Goal: Task Accomplishment & Management: Manage account settings

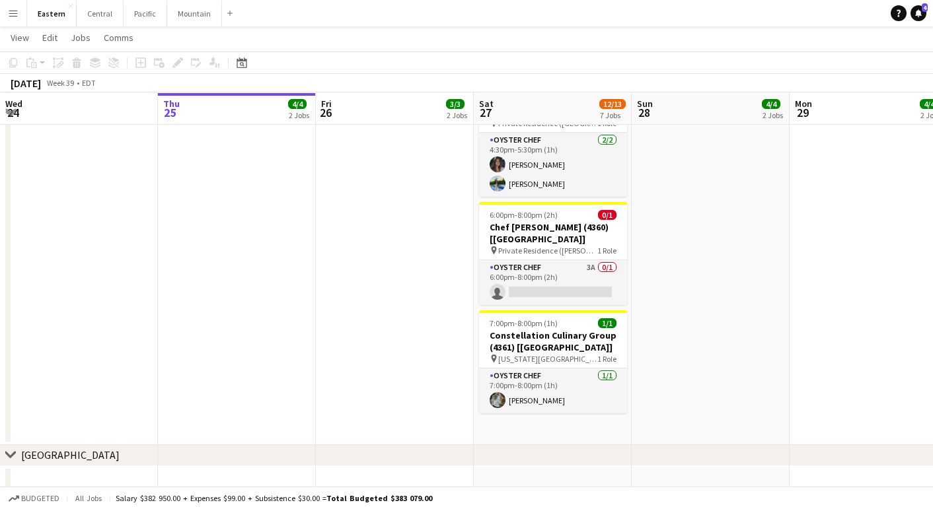
scroll to position [1124, 0]
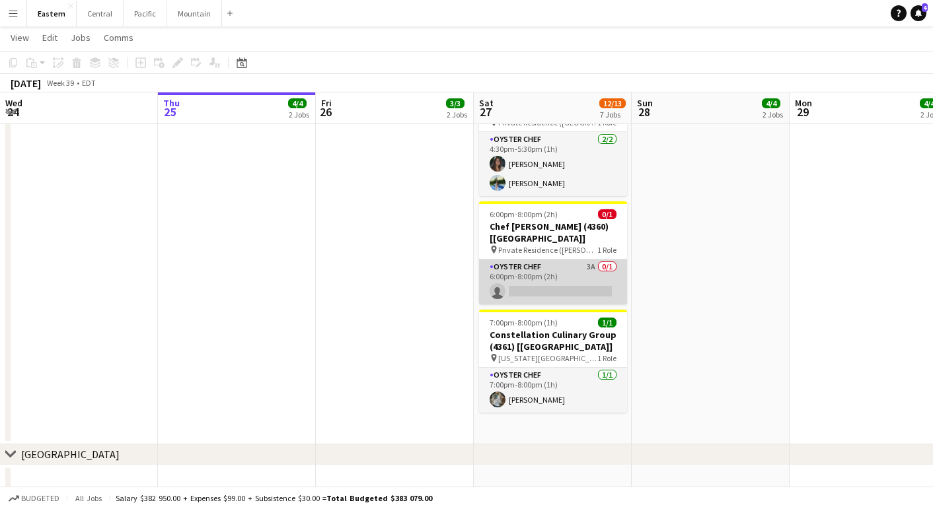
click at [521, 260] on app-card-role "Oyster Chef 3A 0/1 6:00pm-8:00pm (2h) single-neutral-actions" at bounding box center [553, 282] width 148 height 45
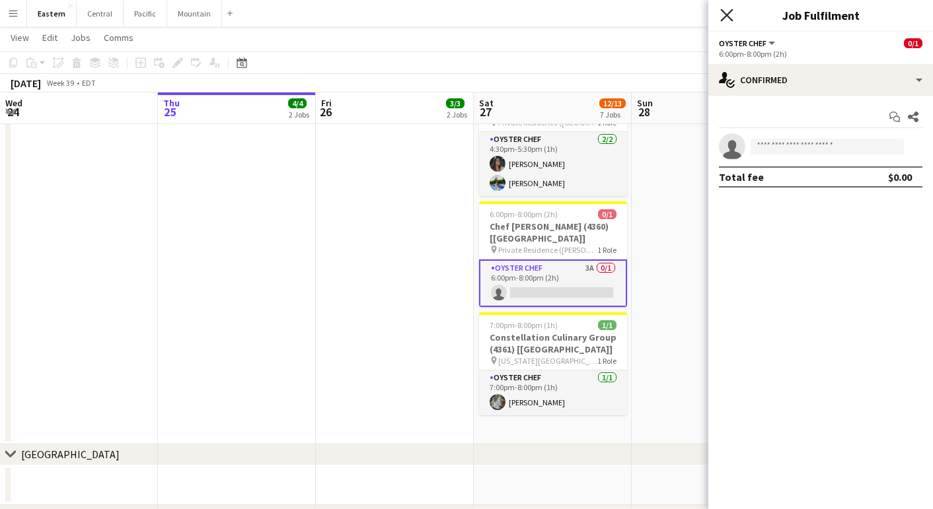
click at [726, 15] on icon at bounding box center [726, 15] width 13 height 13
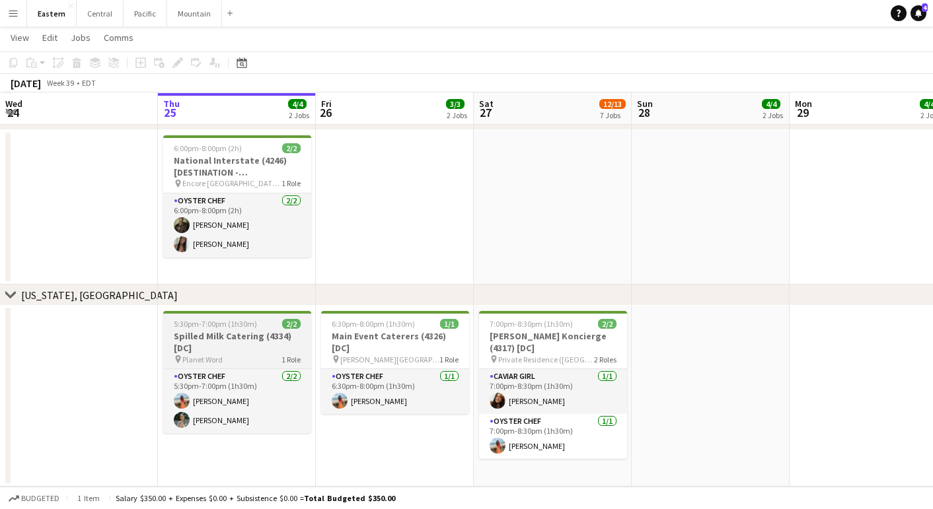
scroll to position [1521, 0]
click at [230, 322] on span "5:30pm-7:00pm (1h30m)" at bounding box center [215, 324] width 83 height 10
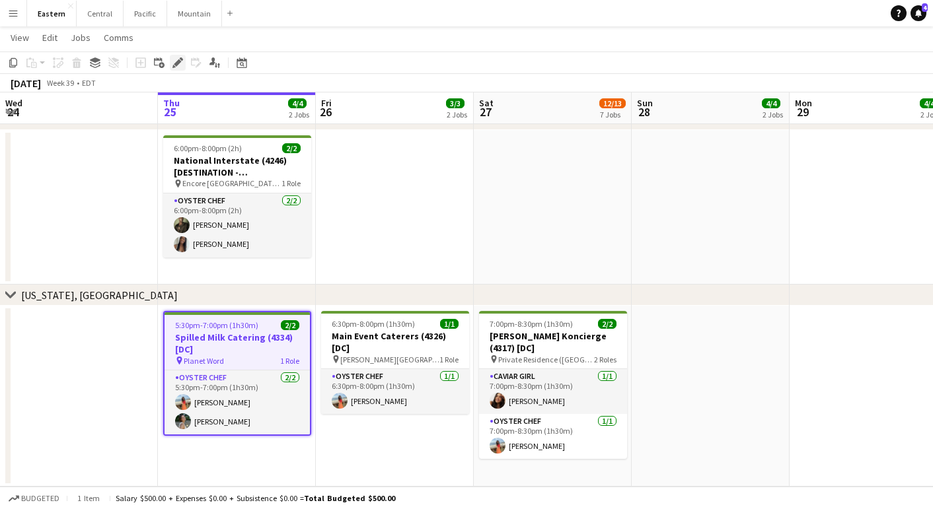
click at [182, 61] on icon "Edit" at bounding box center [177, 62] width 11 height 11
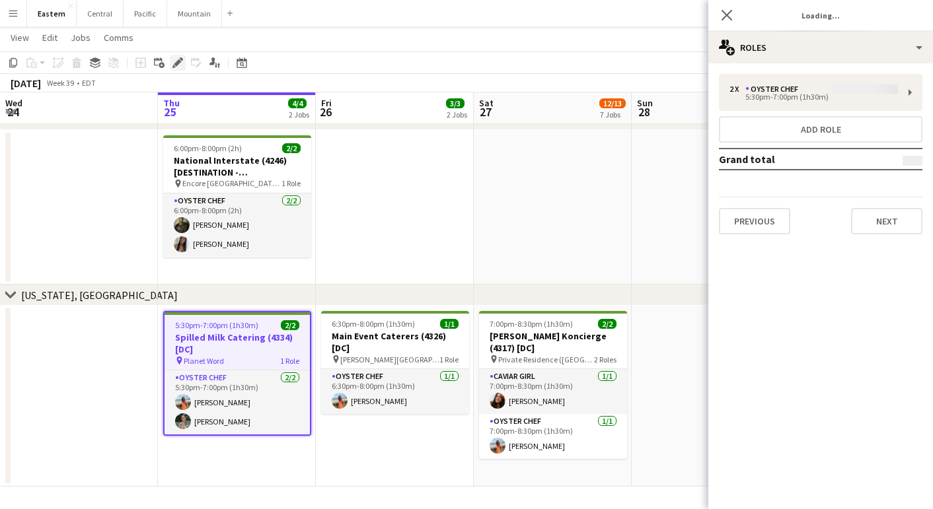
type input "**********"
click at [910, 215] on button "Next" at bounding box center [886, 221] width 71 height 26
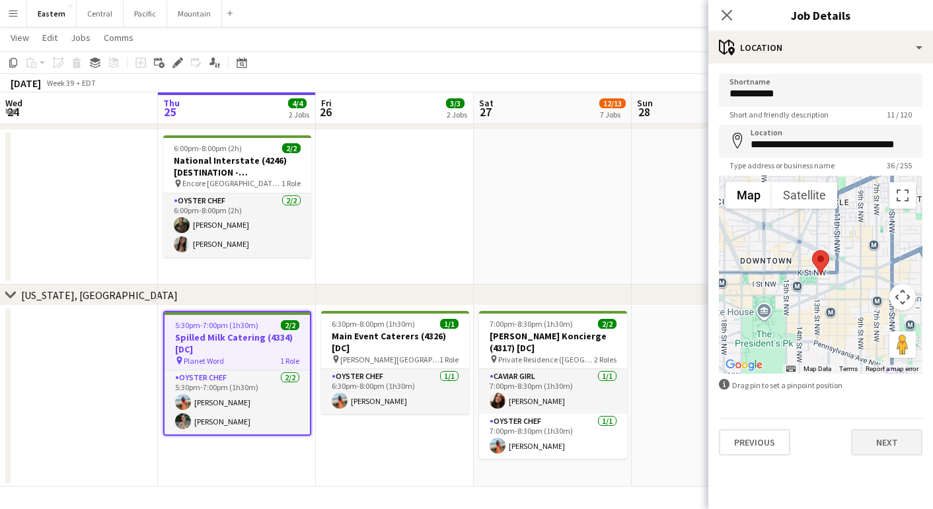
click at [893, 432] on button "Next" at bounding box center [886, 443] width 71 height 26
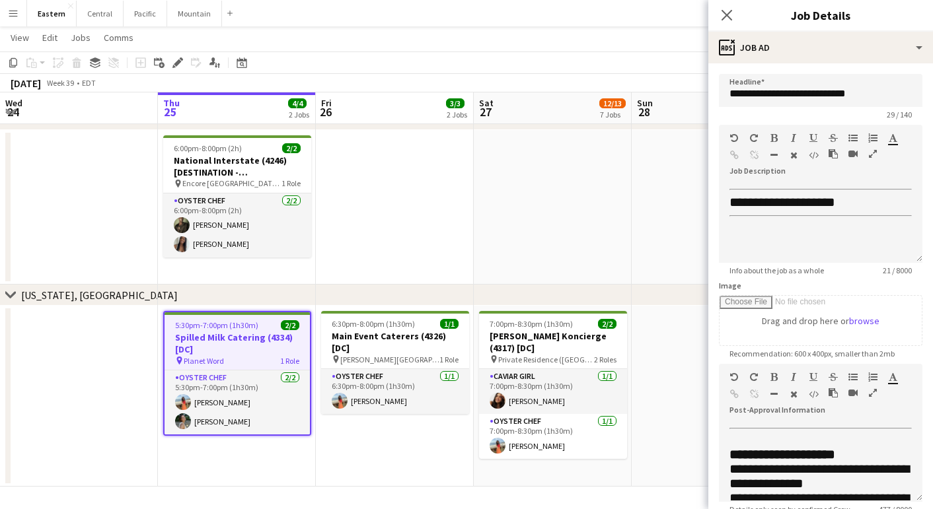
click at [8, 14] on app-icon "Menu" at bounding box center [13, 13] width 11 height 11
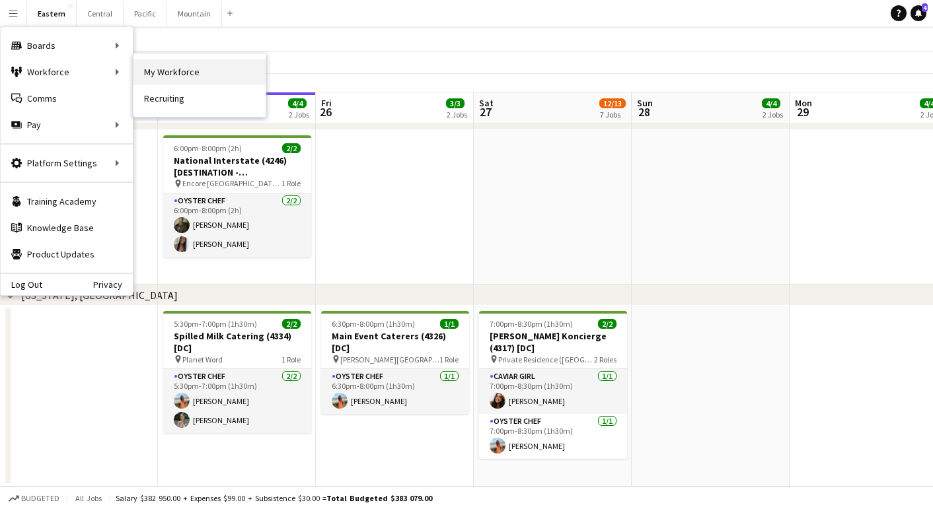
click at [168, 66] on link "My Workforce" at bounding box center [199, 72] width 132 height 26
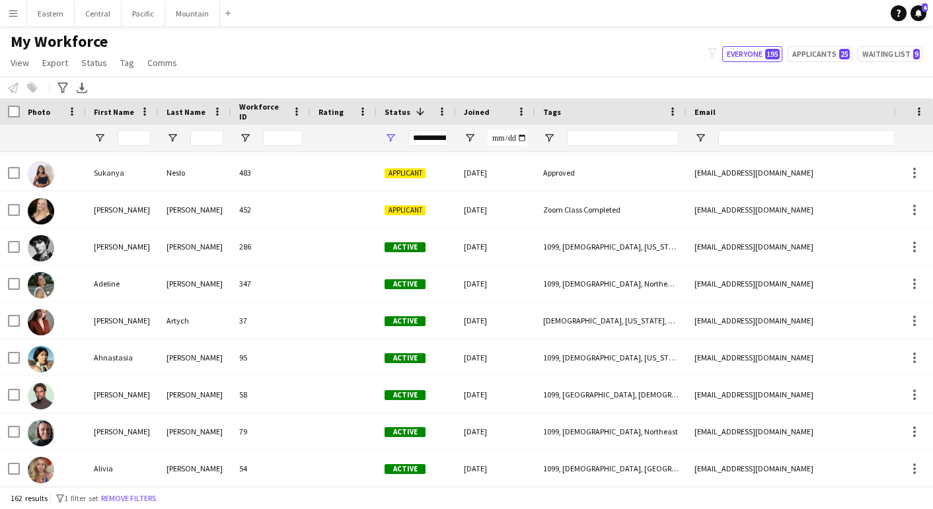
scroll to position [1258, 0]
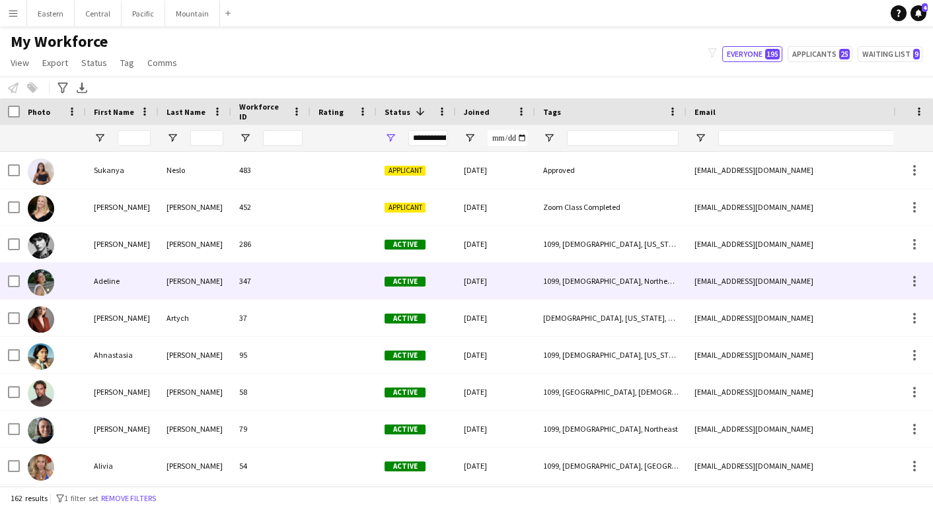
click at [151, 282] on div "Adeline" at bounding box center [122, 281] width 73 height 36
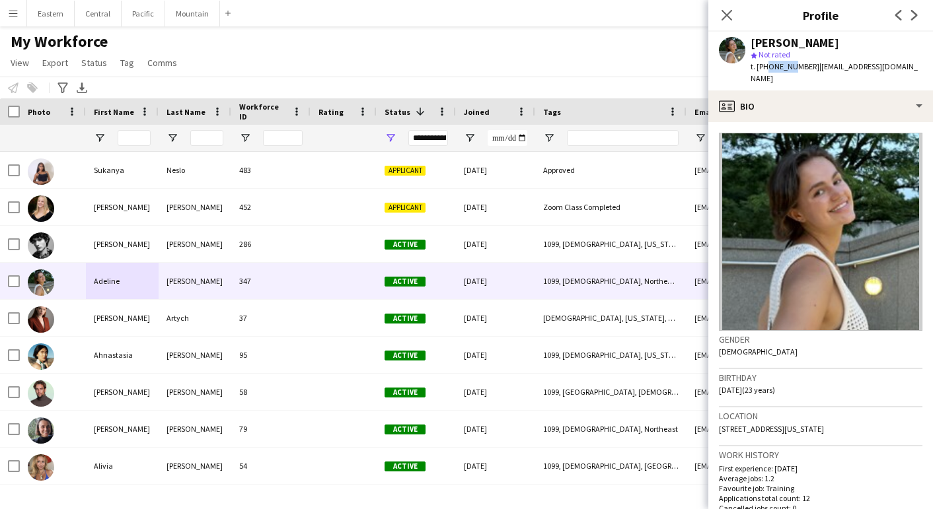
drag, startPoint x: 766, startPoint y: 67, endPoint x: 788, endPoint y: 67, distance: 21.8
click at [788, 67] on span "t. [PHONE_NUMBER]" at bounding box center [785, 66] width 69 height 10
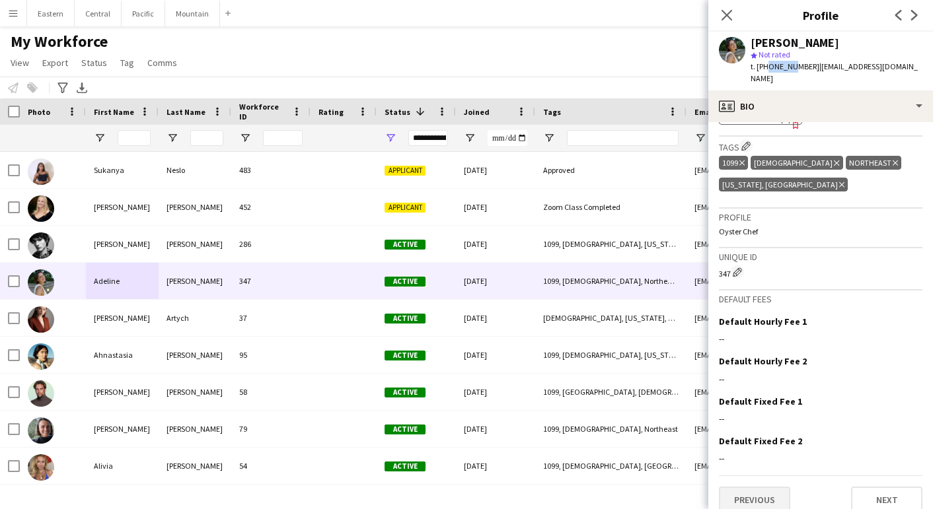
scroll to position [460, 0]
click at [748, 488] on button "Previous" at bounding box center [754, 501] width 71 height 26
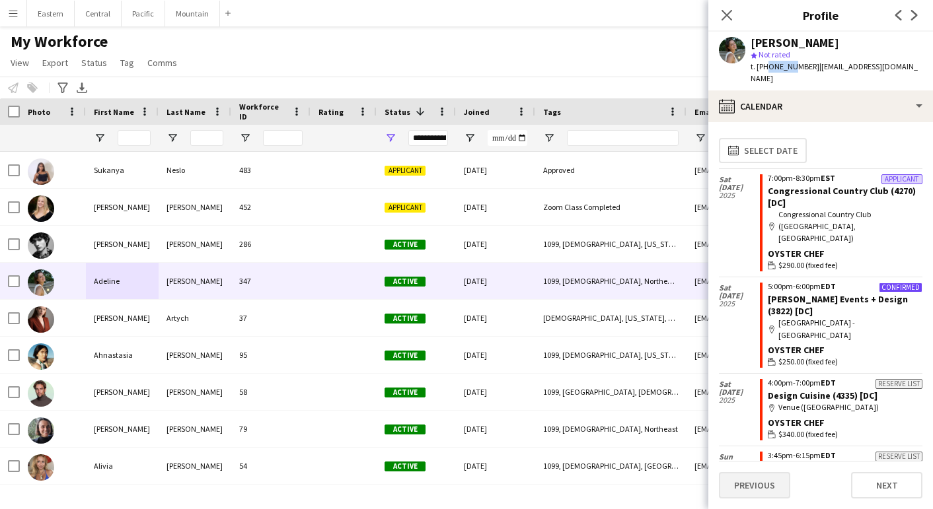
click at [765, 487] on button "Previous" at bounding box center [754, 485] width 71 height 26
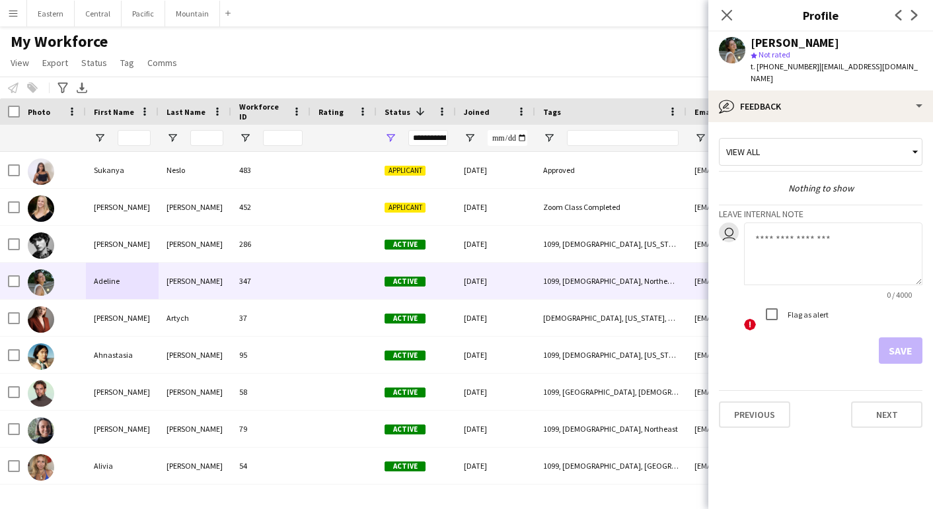
click at [896, 371] on app-crew-profile-feedback-tab "View all Nothing to show Leave internal note user 0 / 4000 ! Flag as alert Save…" at bounding box center [820, 315] width 225 height 387
click at [52, 25] on button "Eastern Close" at bounding box center [51, 14] width 48 height 26
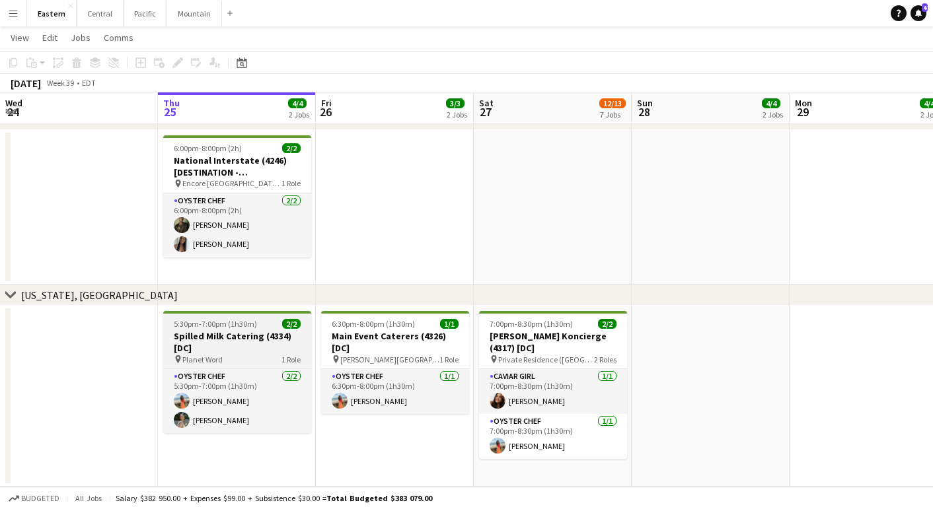
scroll to position [1521, 0]
click at [235, 340] on h3 "Spilled Milk Catering (4334) [DC]" at bounding box center [237, 342] width 148 height 24
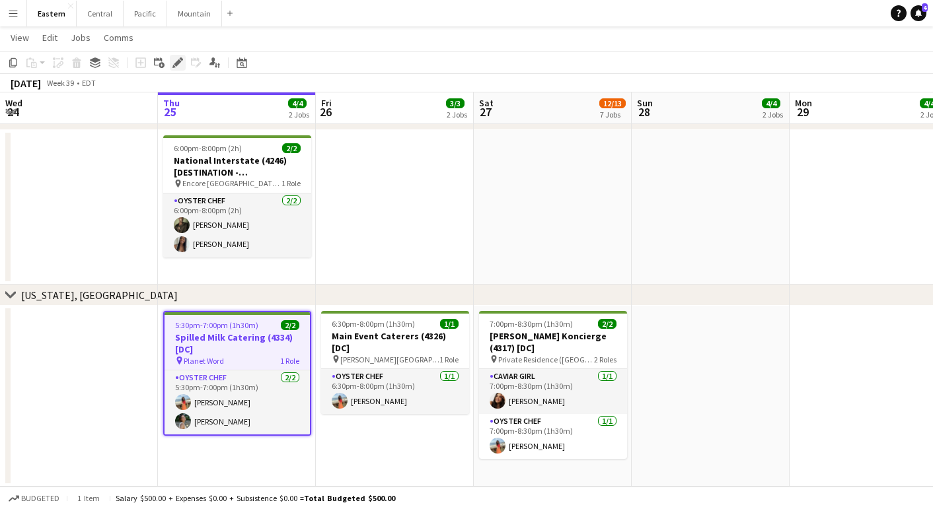
click at [180, 61] on icon at bounding box center [177, 62] width 7 height 7
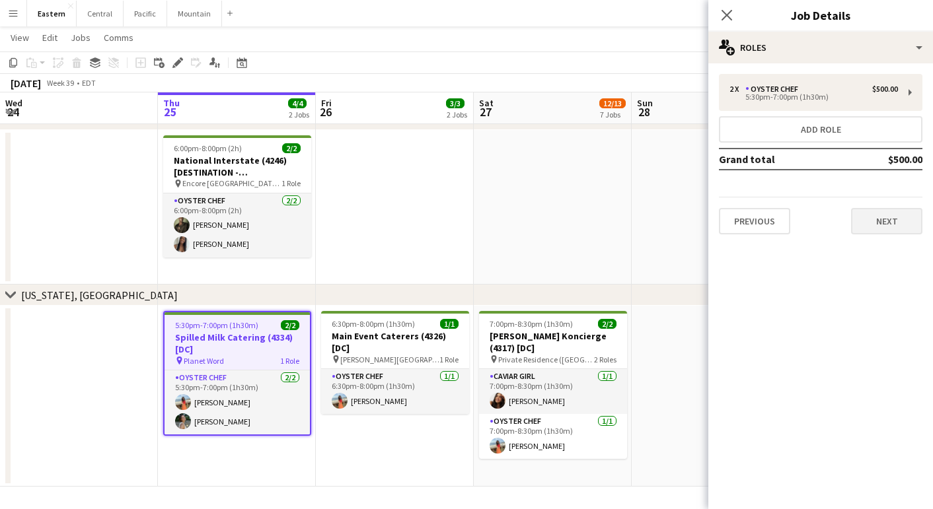
click at [874, 214] on button "Next" at bounding box center [886, 221] width 71 height 26
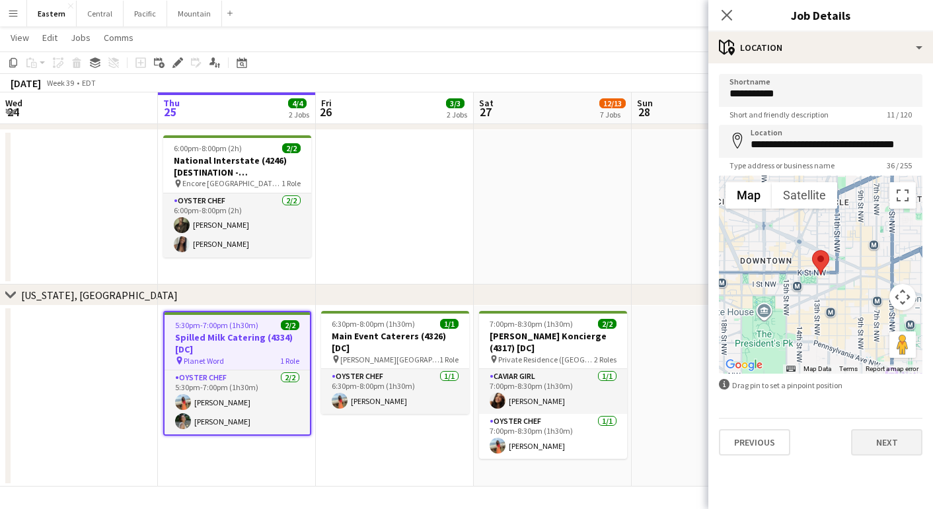
click at [888, 435] on button "Next" at bounding box center [886, 443] width 71 height 26
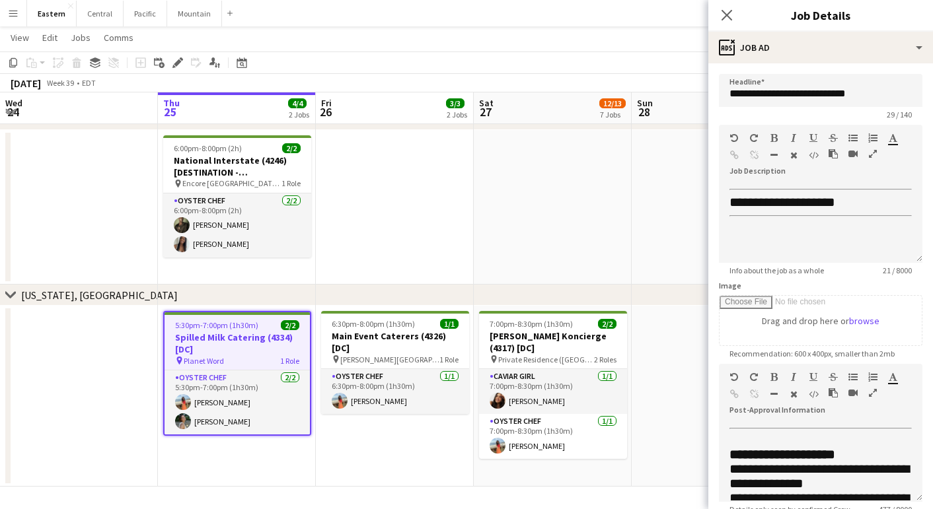
click at [873, 391] on icon "button" at bounding box center [873, 393] width 8 height 9
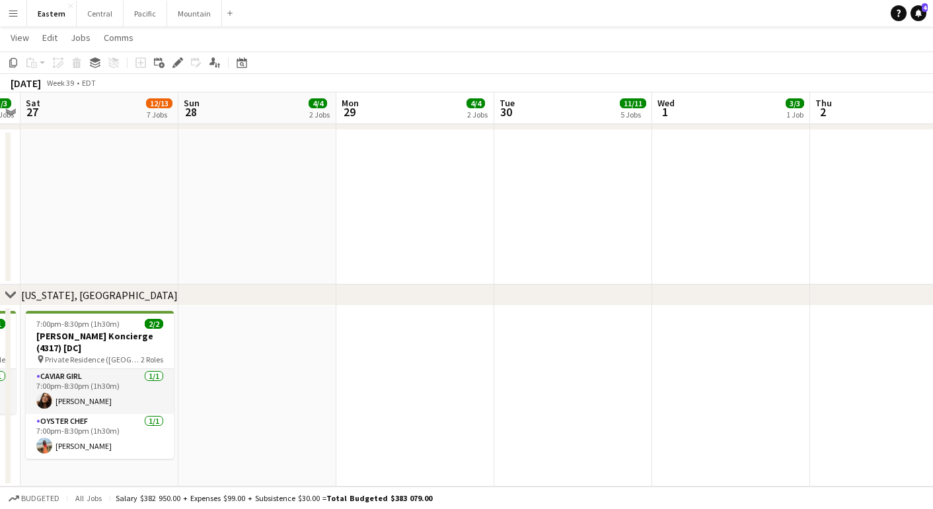
scroll to position [0, 483]
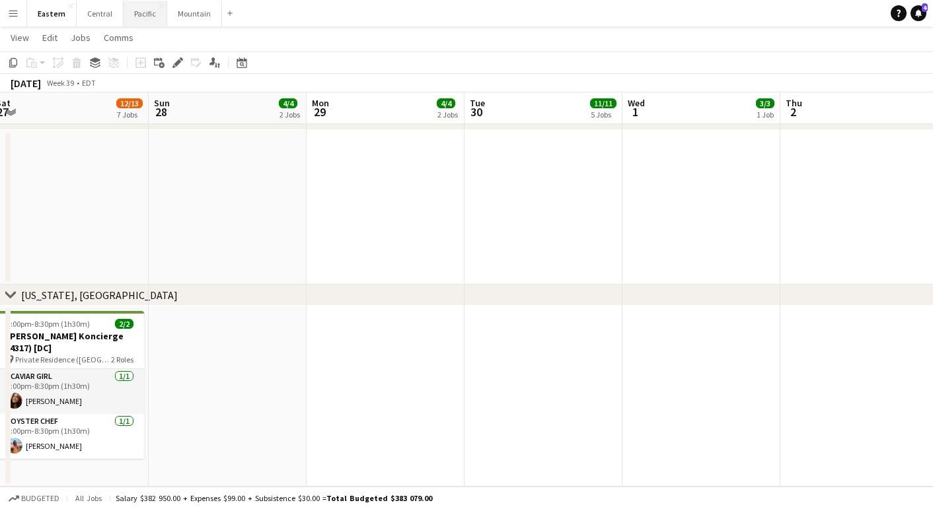
click at [137, 18] on button "Pacific Close" at bounding box center [146, 14] width 44 height 26
